Goal: Check status: Check status

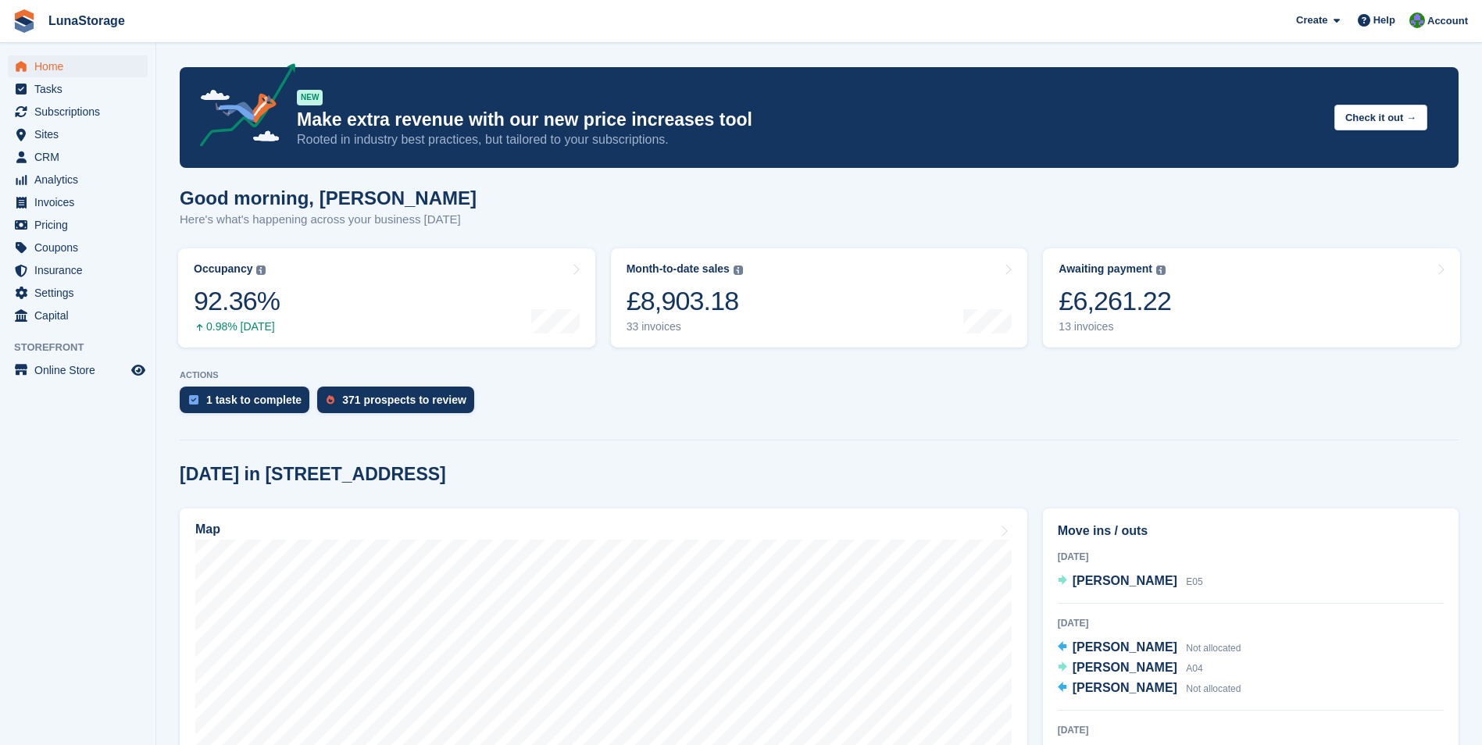
drag, startPoint x: 157, startPoint y: 199, endPoint x: 1240, endPoint y: 692, distance: 1189.5
click at [1240, 692] on section "NEW Make extra revenue with our new price increases tool Rooted in industry bes…" at bounding box center [819, 620] width 1326 height 1241
drag, startPoint x: 1240, startPoint y: 692, endPoint x: 1383, endPoint y: 494, distance: 243.9
drag, startPoint x: 166, startPoint y: 59, endPoint x: 1215, endPoint y: 702, distance: 1230.1
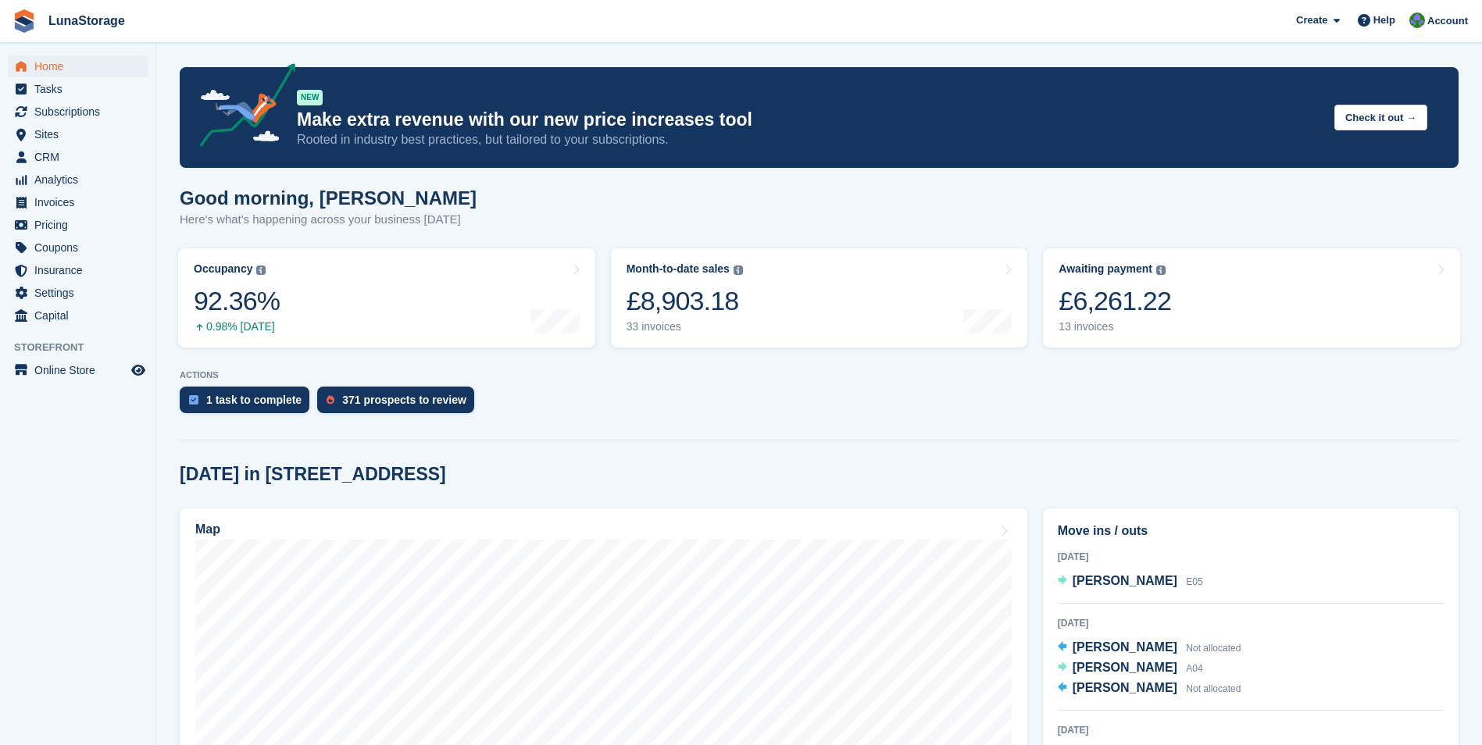
click at [1215, 702] on section "NEW Make extra revenue with our new price increases tool Rooted in industry bes…" at bounding box center [819, 620] width 1326 height 1241
click at [1469, 690] on section "NEW Make extra revenue with our new price increases tool Rooted in industry bes…" at bounding box center [819, 620] width 1326 height 1241
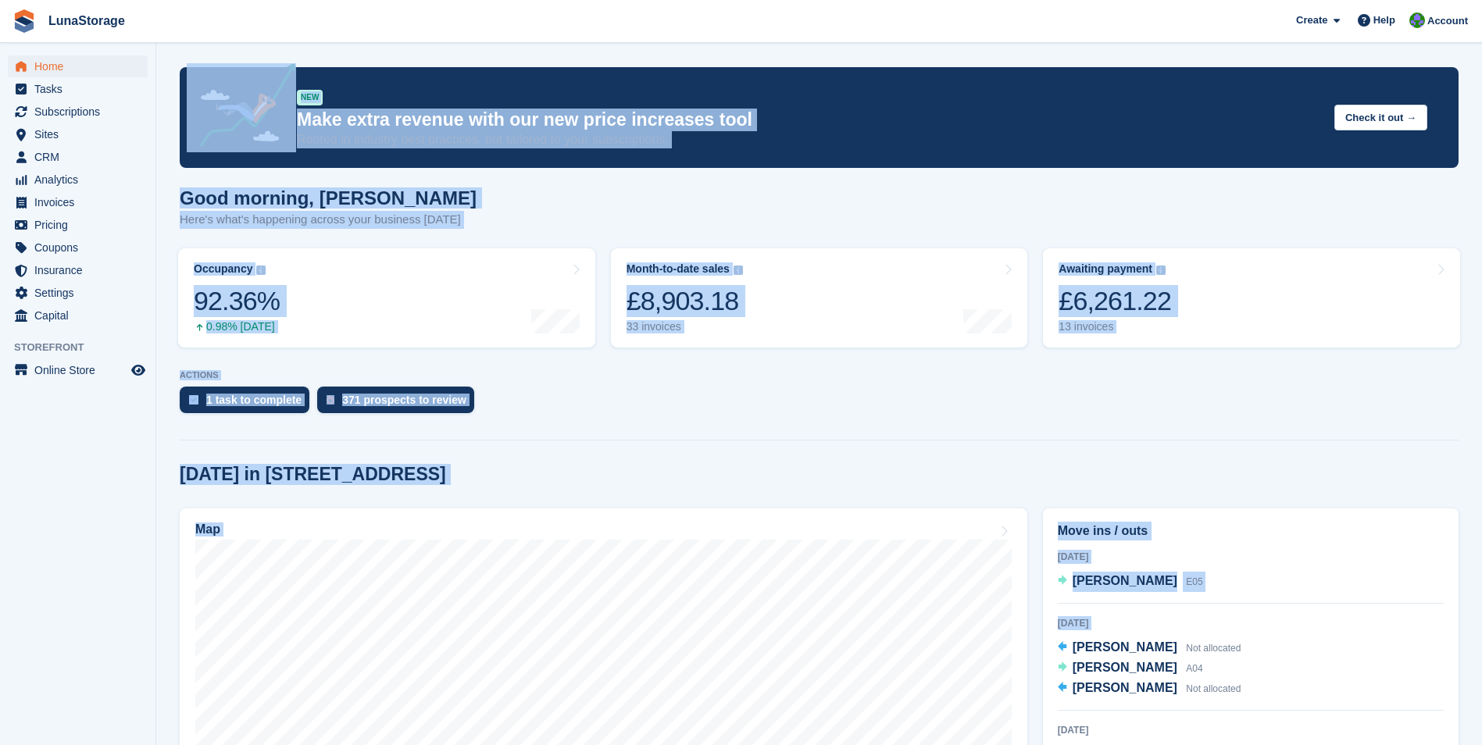
drag, startPoint x: 1469, startPoint y: 690, endPoint x: 232, endPoint y: 89, distance: 1375.7
click at [232, 89] on section "NEW Make extra revenue with our new price increases tool Rooted in industry bes…" at bounding box center [819, 620] width 1326 height 1241
drag, startPoint x: 232, startPoint y: 89, endPoint x: 171, endPoint y: 62, distance: 66.5
click at [171, 62] on section "NEW Make extra revenue with our new price increases tool Rooted in industry bes…" at bounding box center [819, 620] width 1326 height 1241
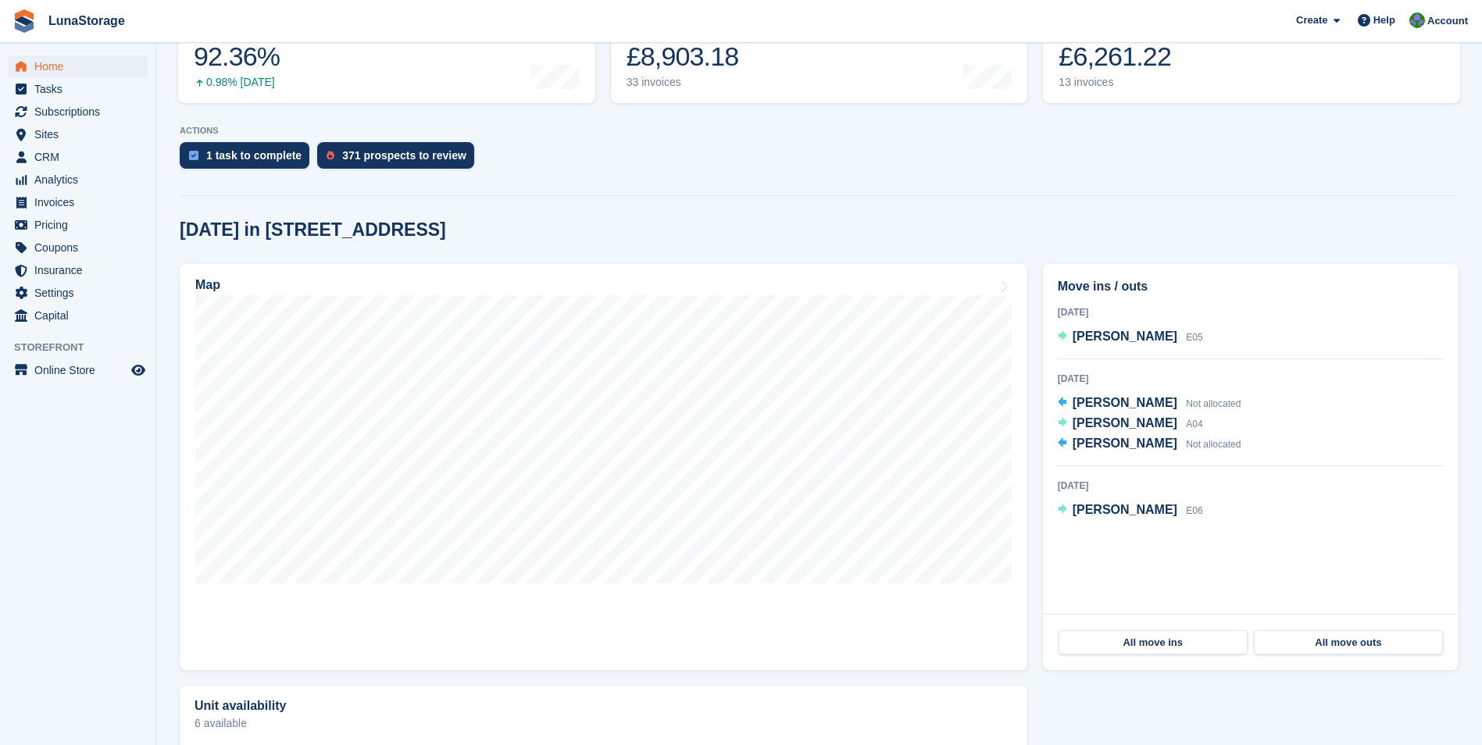
scroll to position [28, 0]
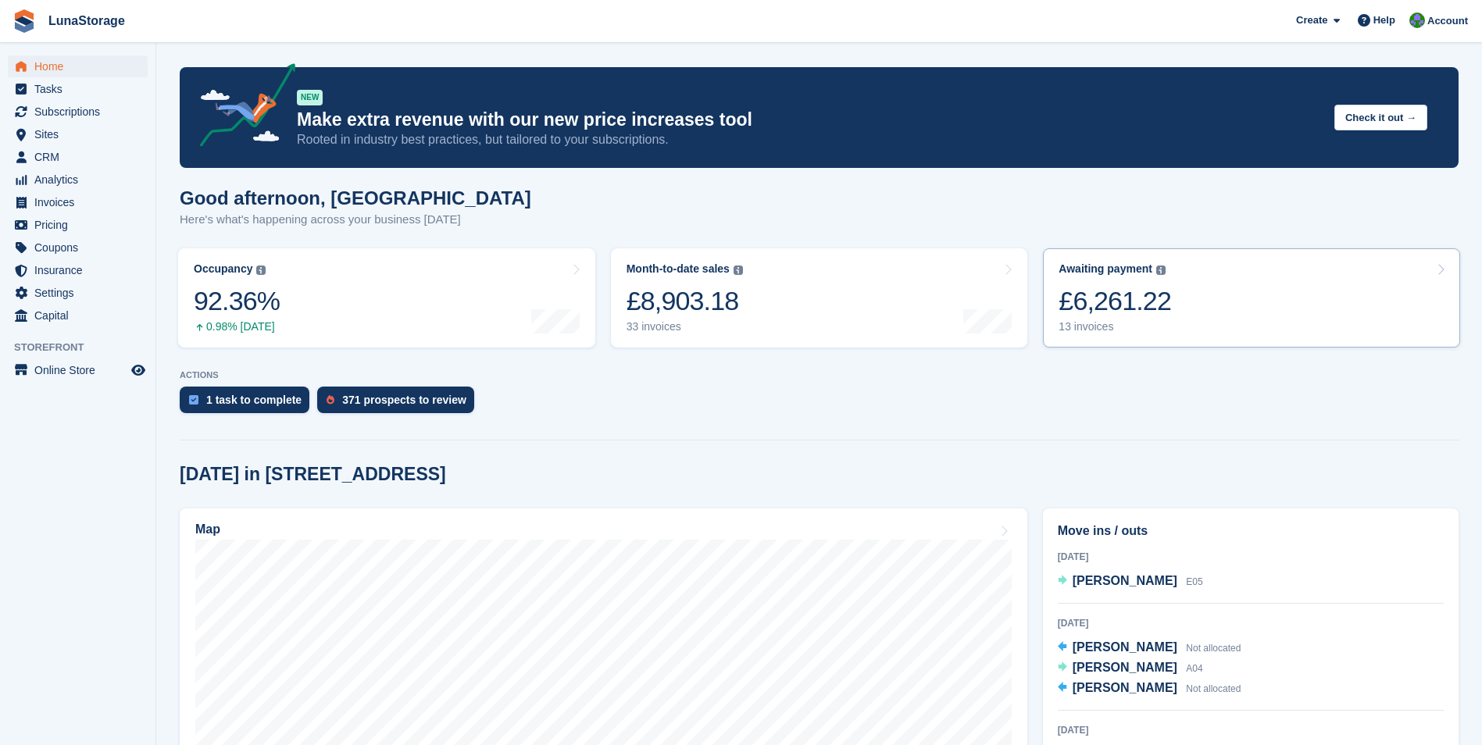
click at [1098, 287] on div "£6,261.22" at bounding box center [1114, 301] width 112 height 32
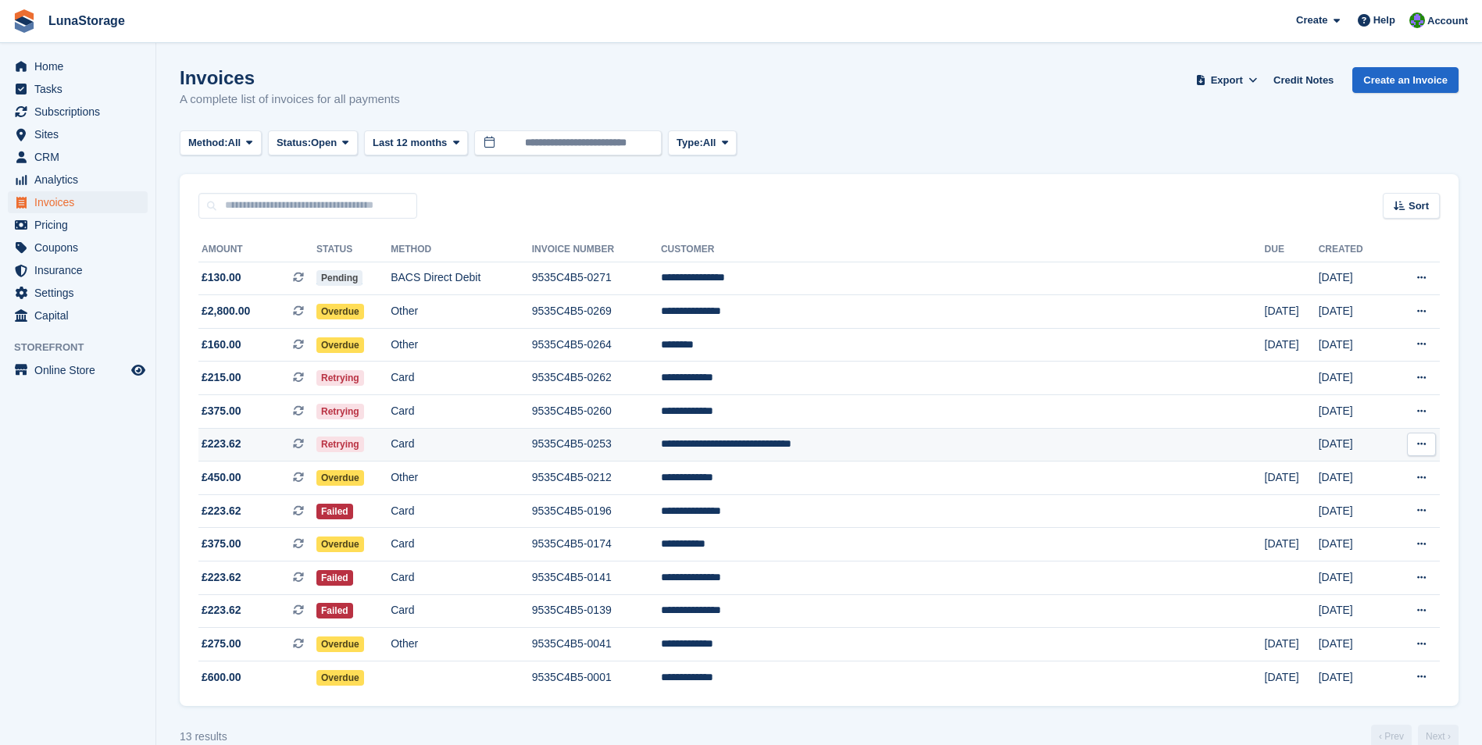
click at [304, 441] on icon at bounding box center [298, 443] width 11 height 11
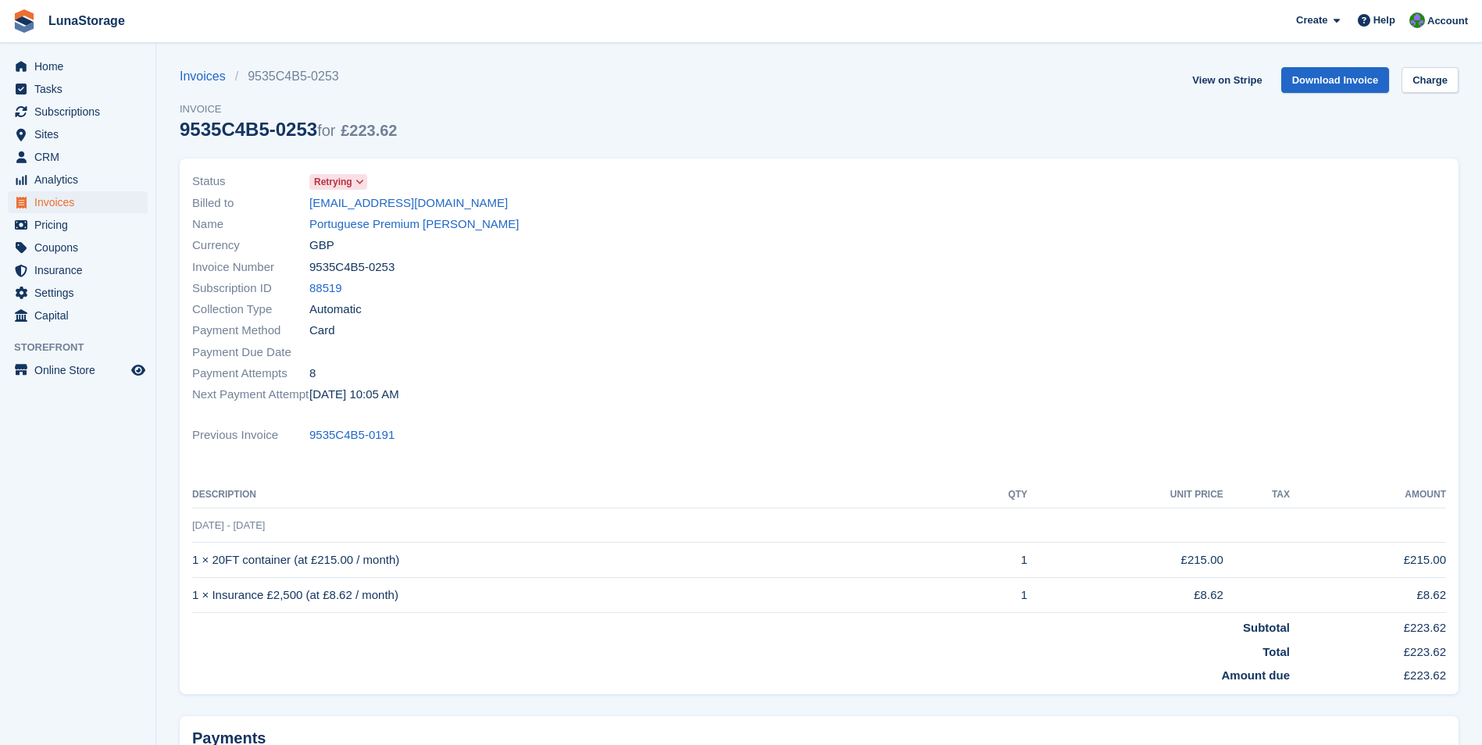
click at [345, 178] on span "Retrying" at bounding box center [333, 182] width 38 height 14
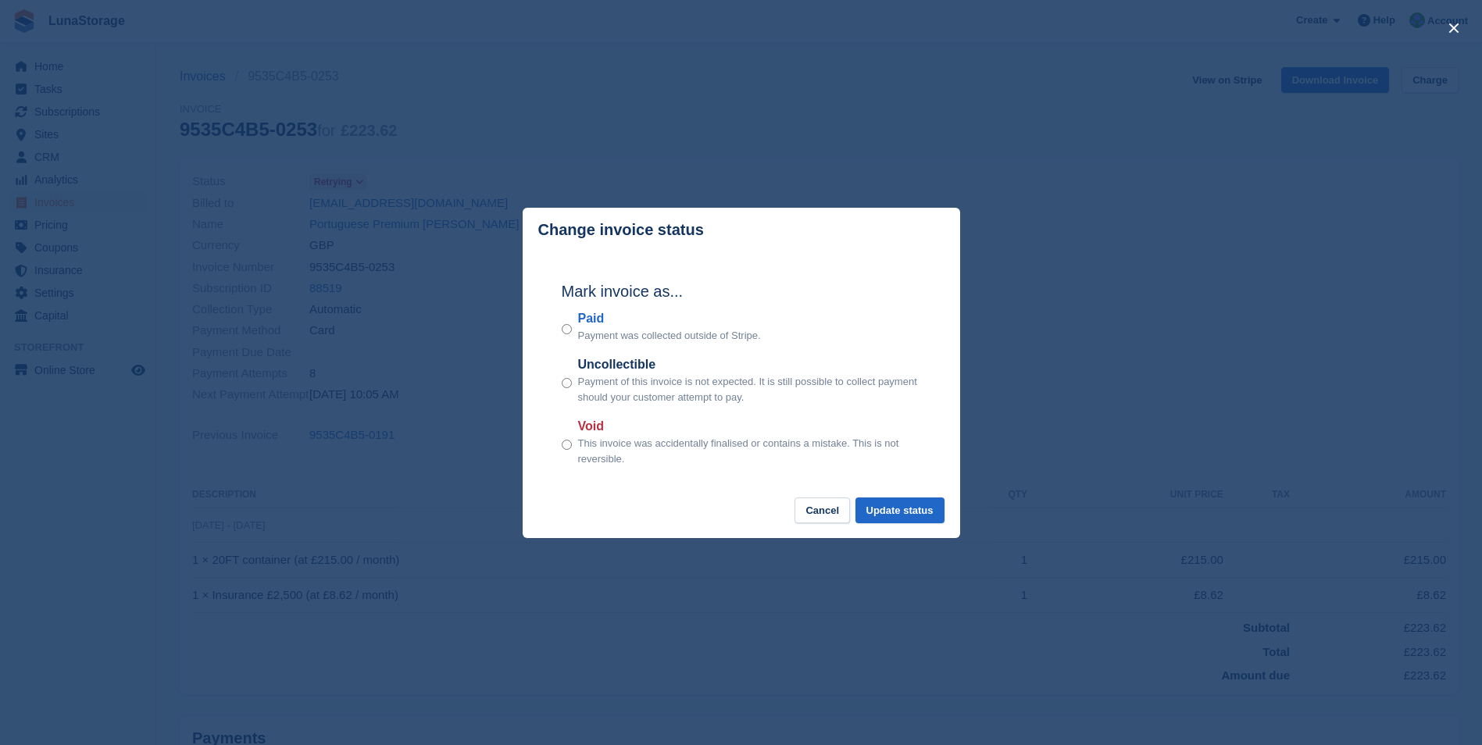
click at [630, 125] on div "close" at bounding box center [741, 372] width 1482 height 745
